Goal: Information Seeking & Learning: Learn about a topic

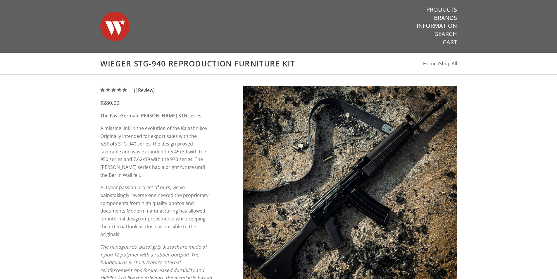
click at [149, 60] on h1 "Wieger STG-940 Reproduction Furniture Kit" at bounding box center [278, 64] width 357 height 10
click at [433, 61] on span "Home" at bounding box center [429, 63] width 13 height 6
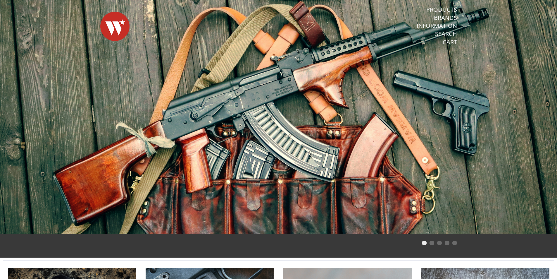
click at [432, 243] on li "Page dot 2" at bounding box center [431, 242] width 5 height 5
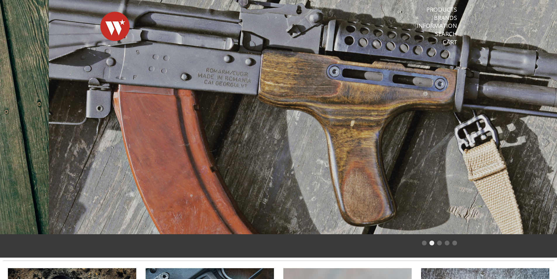
click at [446, 240] on ol at bounding box center [278, 243] width 368 height 6
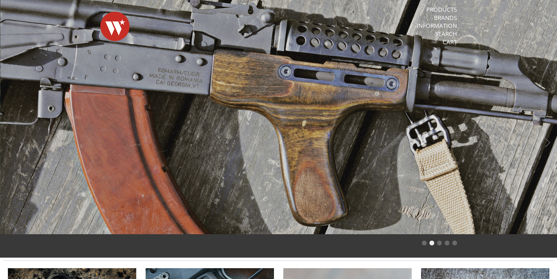
click at [442, 243] on ol at bounding box center [278, 243] width 368 height 6
click at [441, 243] on li "Page dot 3" at bounding box center [439, 242] width 5 height 5
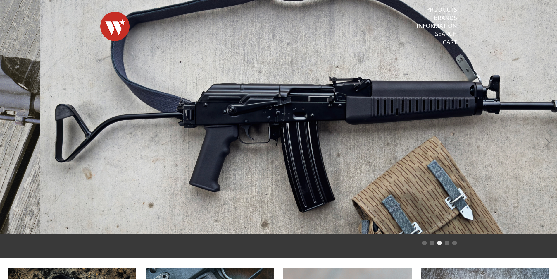
click at [447, 242] on li "Page dot 4" at bounding box center [447, 242] width 5 height 5
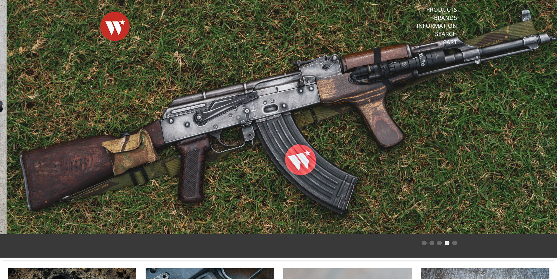
click at [463, 244] on section at bounding box center [278, 128] width 557 height 257
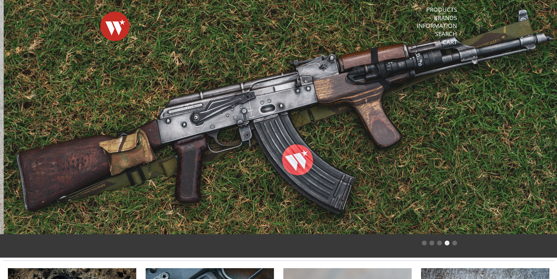
click at [458, 247] on section at bounding box center [278, 128] width 557 height 257
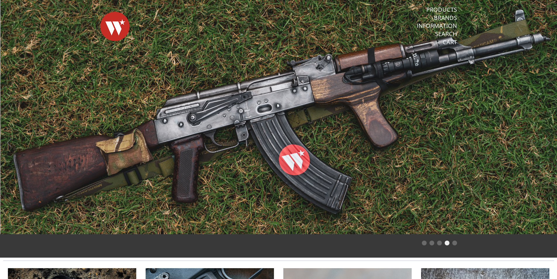
click at [454, 240] on li "Page dot 5" at bounding box center [454, 242] width 5 height 5
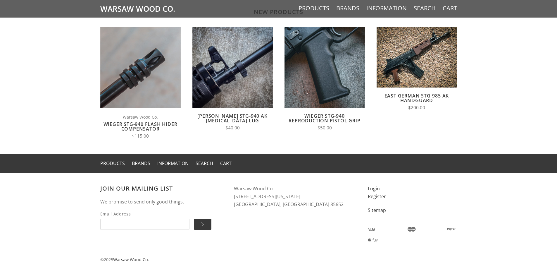
scroll to position [387, 0]
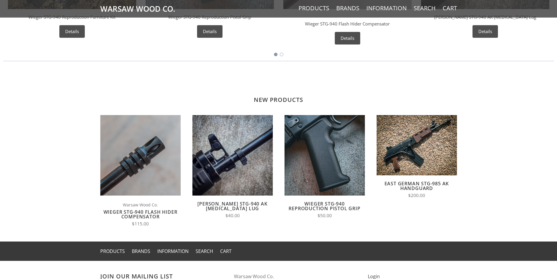
click at [439, 177] on article "Quick View View Full Details East German STG-985 AK Handguard $200.00" at bounding box center [417, 159] width 92 height 89
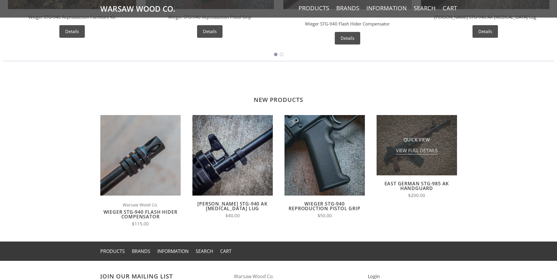
click at [427, 148] on span "View Full Details" at bounding box center [417, 150] width 42 height 7
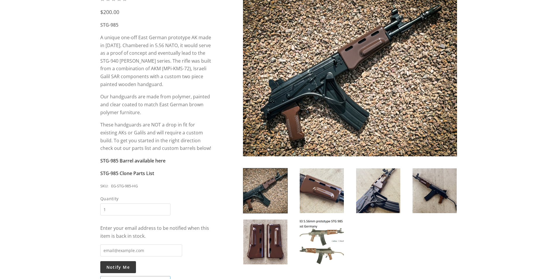
scroll to position [29, 0]
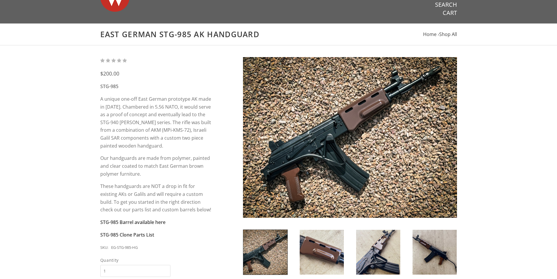
click at [356, 123] on img at bounding box center [350, 137] width 214 height 161
click at [327, 152] on img at bounding box center [350, 137] width 214 height 161
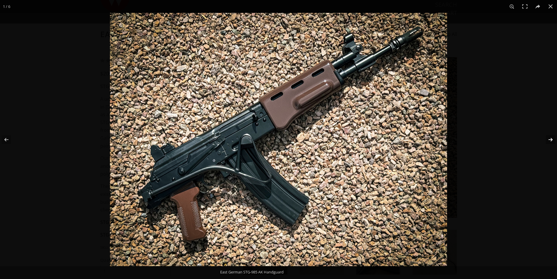
click at [550, 144] on button at bounding box center [546, 139] width 20 height 29
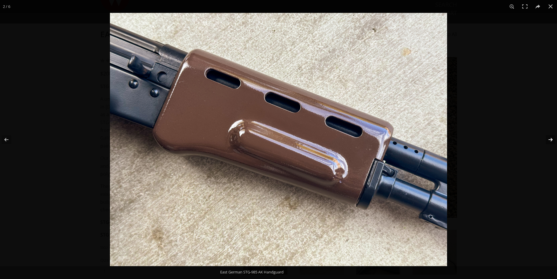
click at [550, 144] on button at bounding box center [546, 139] width 20 height 29
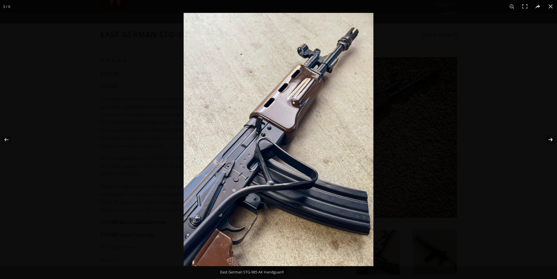
click at [550, 144] on button at bounding box center [546, 139] width 20 height 29
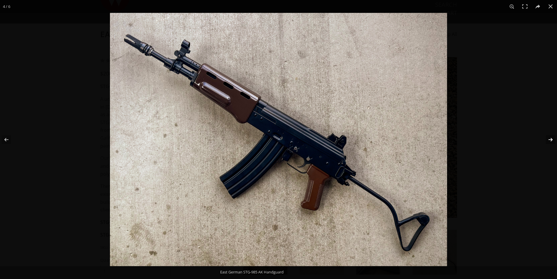
click at [550, 144] on button at bounding box center [546, 139] width 20 height 29
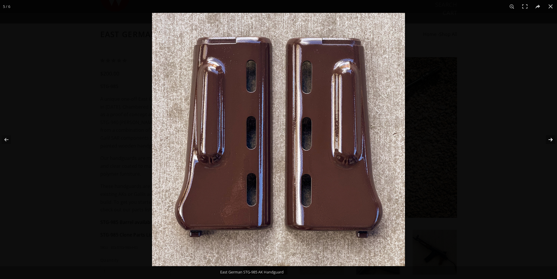
click at [550, 144] on button at bounding box center [546, 139] width 20 height 29
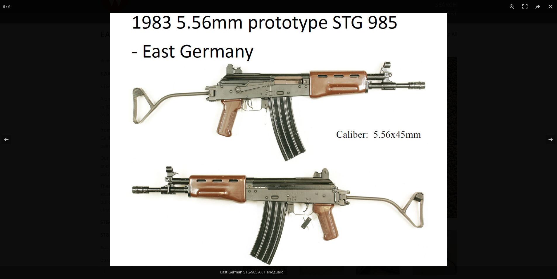
click at [495, 160] on div at bounding box center [388, 152] width 557 height 279
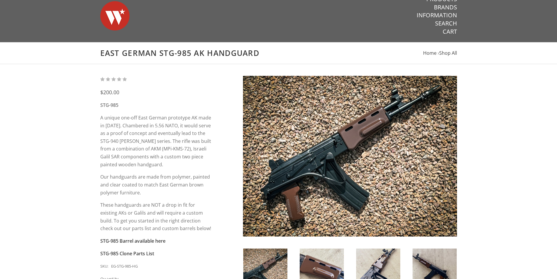
scroll to position [0, 0]
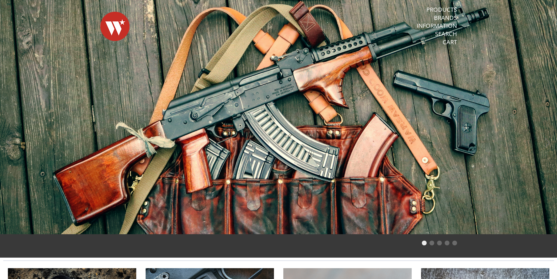
click at [110, 22] on img at bounding box center [114, 26] width 29 height 41
